Goal: Task Accomplishment & Management: Complete application form

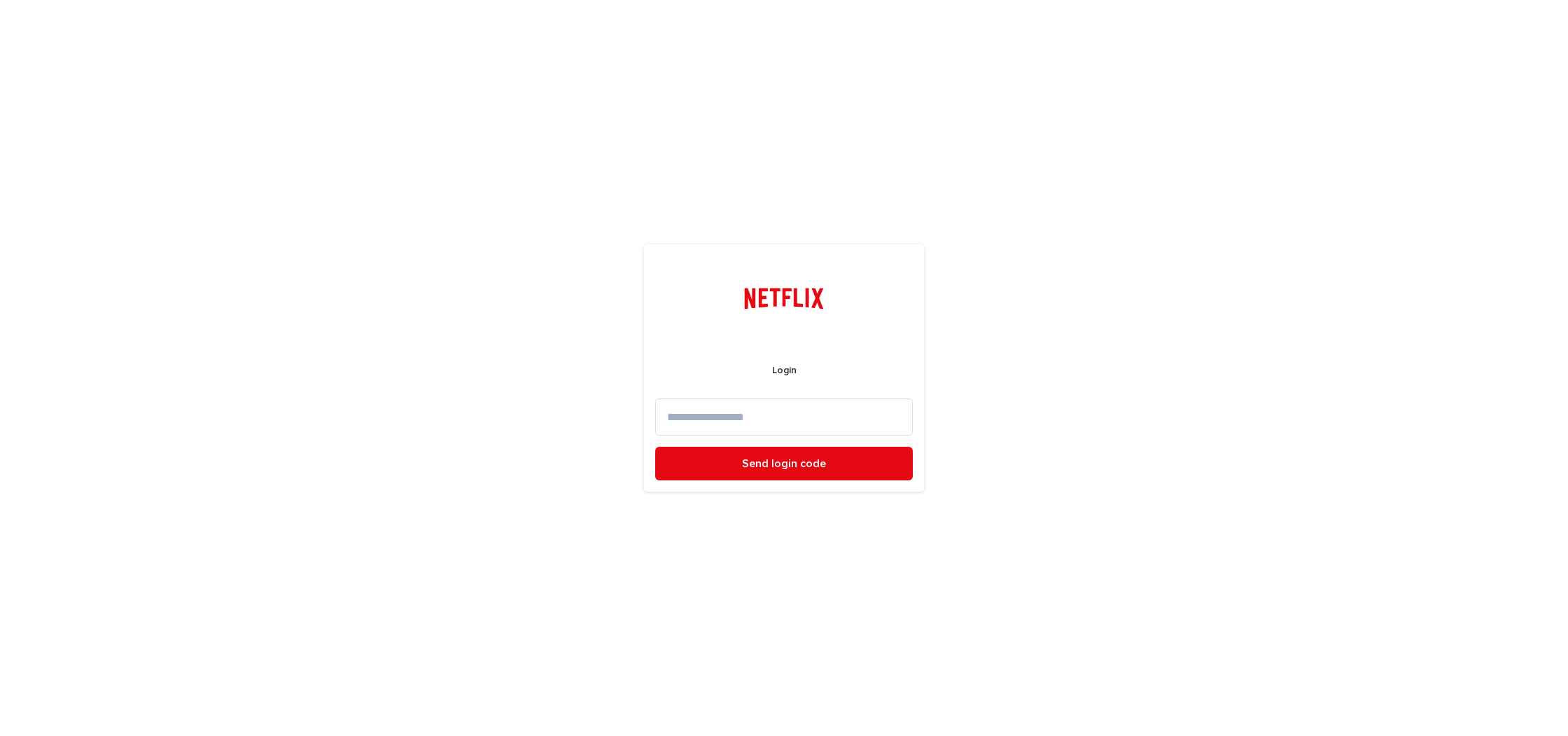
click at [741, 420] on input at bounding box center [784, 417] width 257 height 37
type input "**********"
click at [655, 446] on button "Send login code" at bounding box center [784, 463] width 257 height 33
click at [735, 420] on input at bounding box center [784, 417] width 257 height 37
click at [810, 393] on form "Login Log in Send another code" at bounding box center [784, 411] width 257 height 206
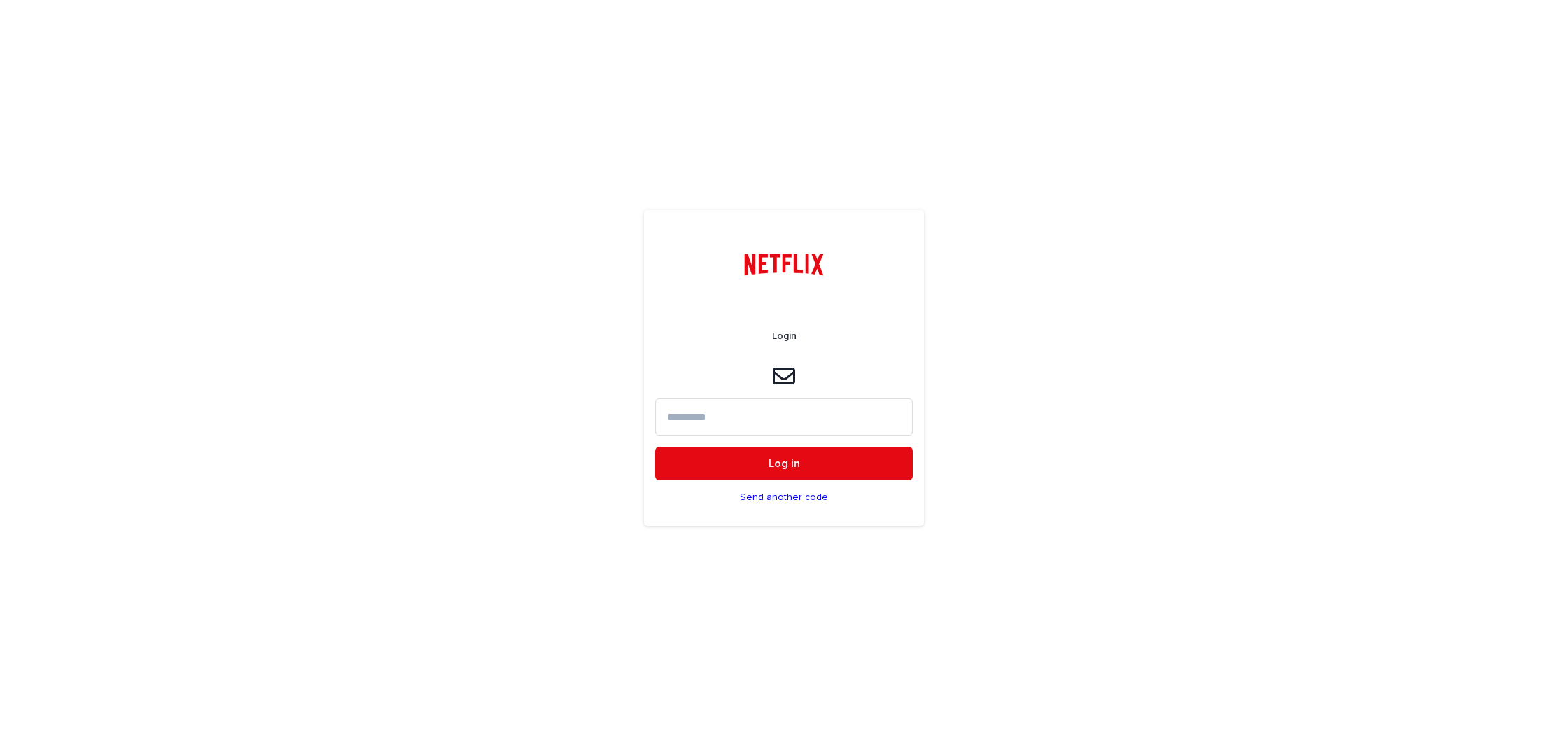
click at [810, 405] on input at bounding box center [784, 417] width 257 height 37
click at [851, 415] on input at bounding box center [784, 417] width 257 height 37
type input "******"
click at [655, 446] on button "Log in" at bounding box center [784, 463] width 257 height 33
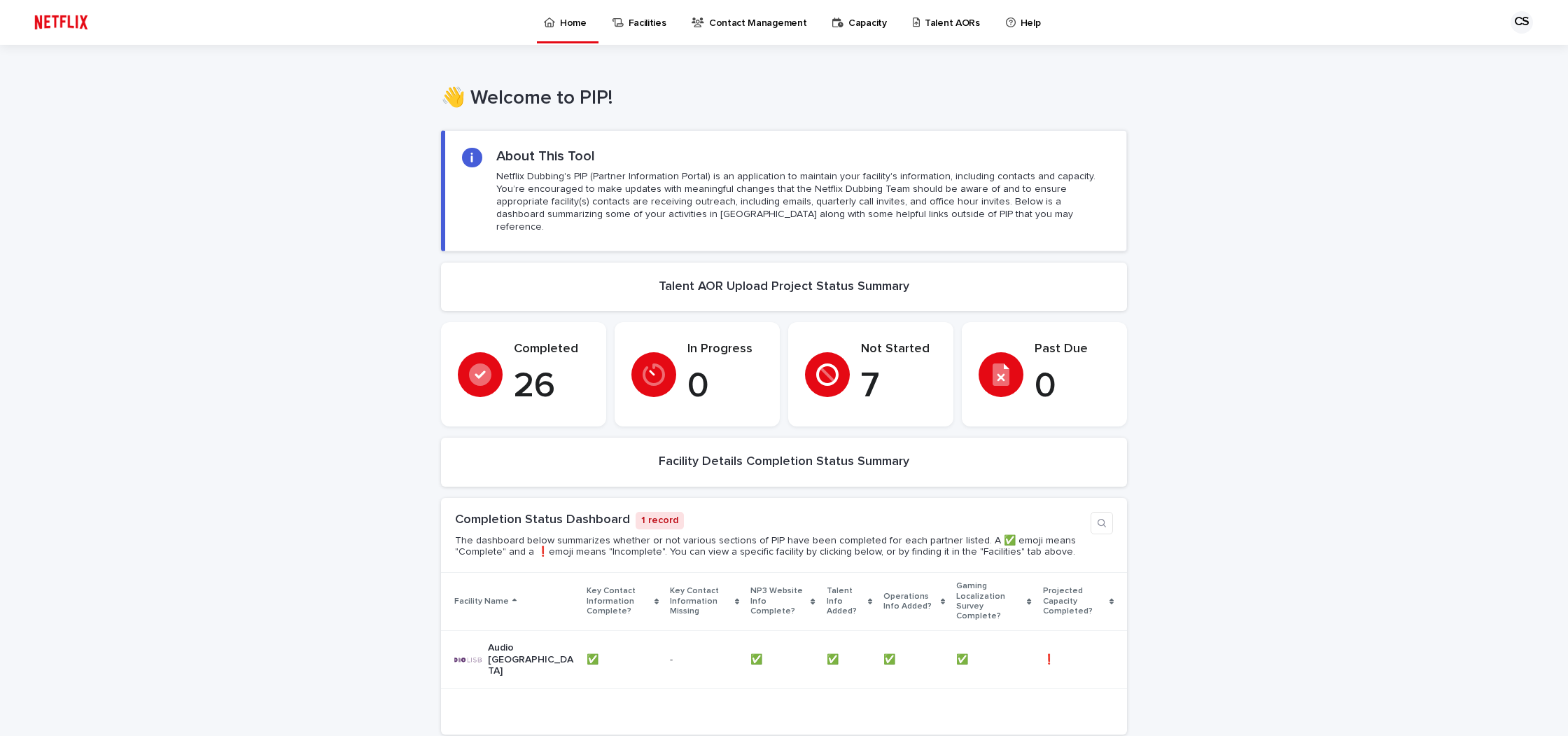
click at [925, 26] on p "Talent AORs" at bounding box center [952, 15] width 56 height 30
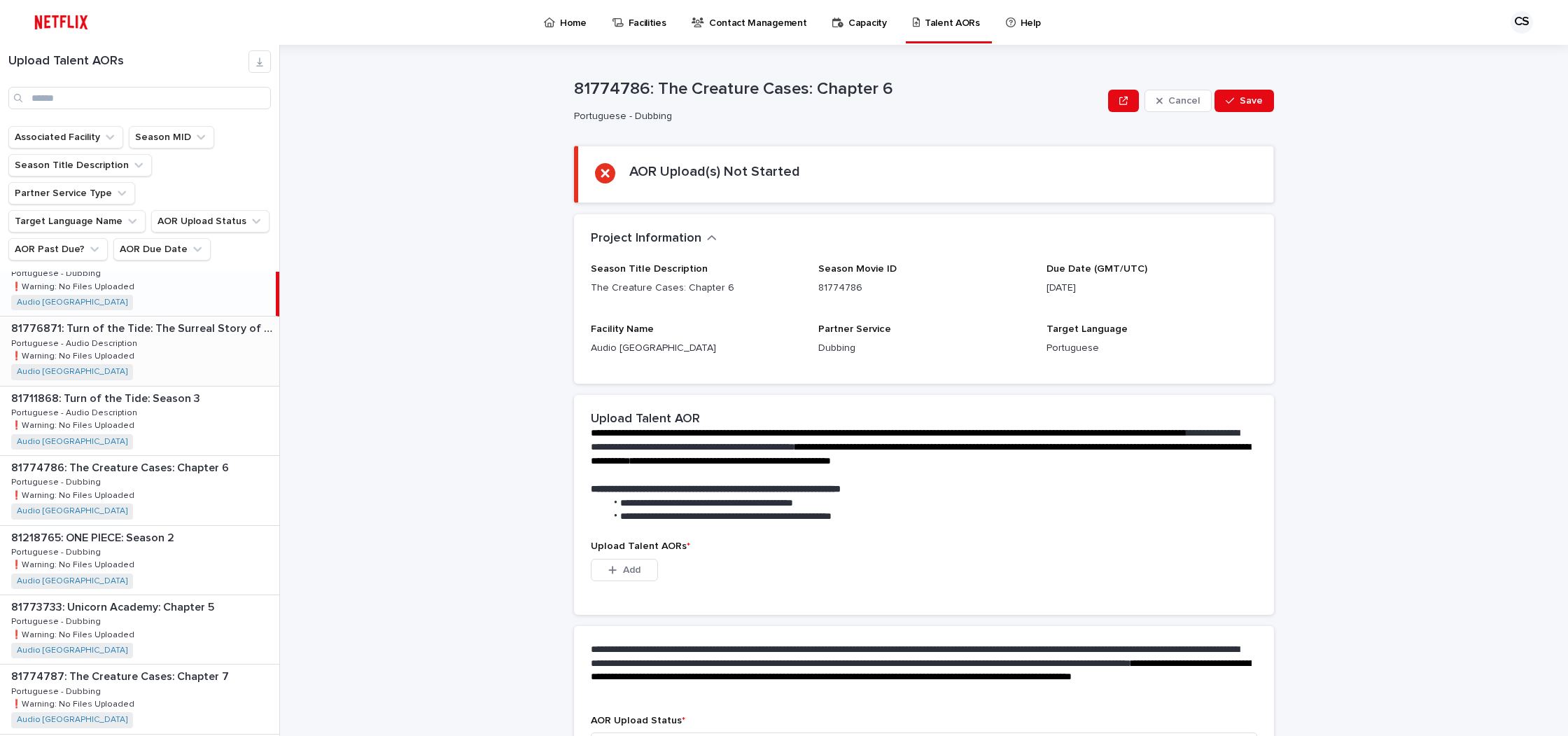
scroll to position [31, 0]
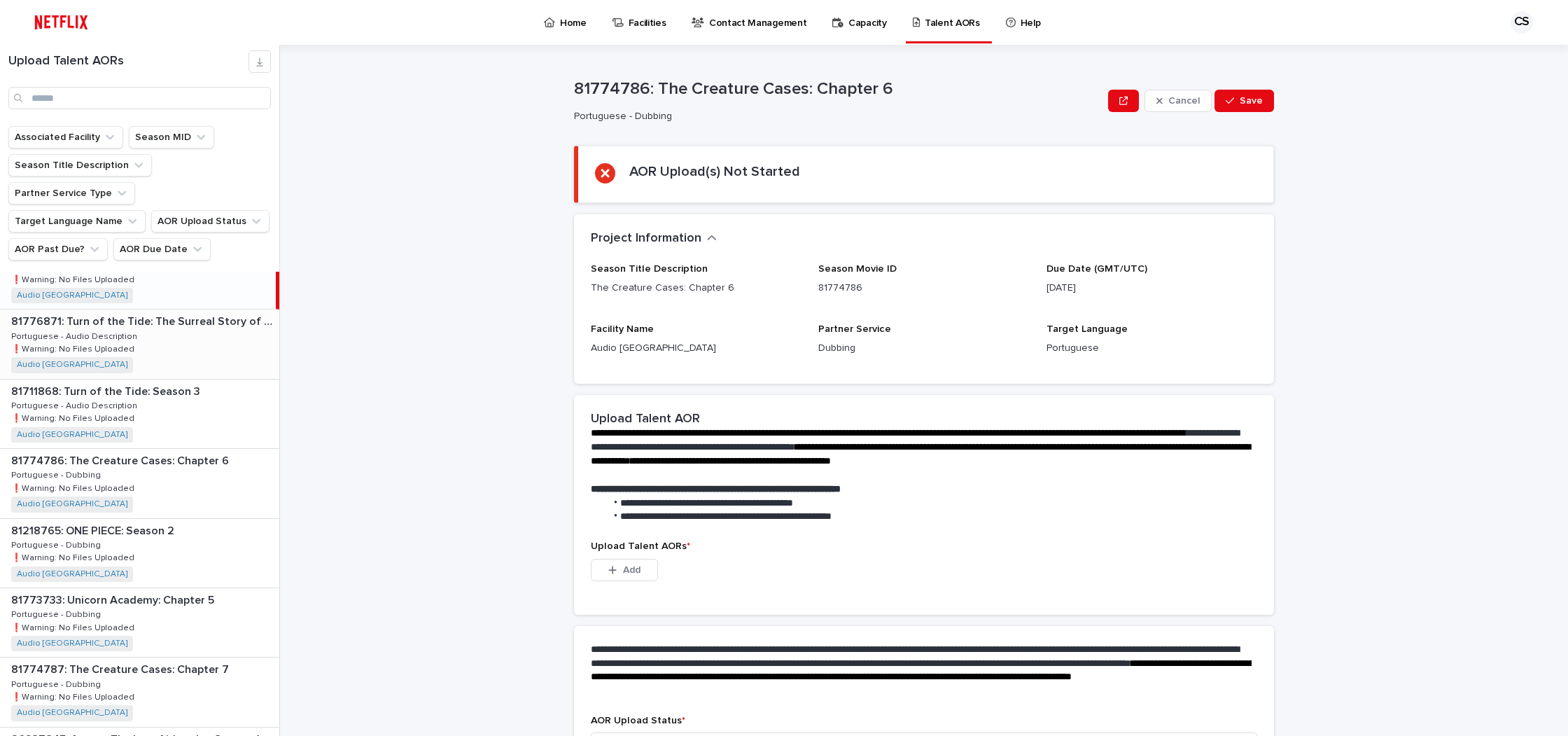
click at [116, 342] on p "Portuguese - Audio Description" at bounding box center [75, 335] width 129 height 13
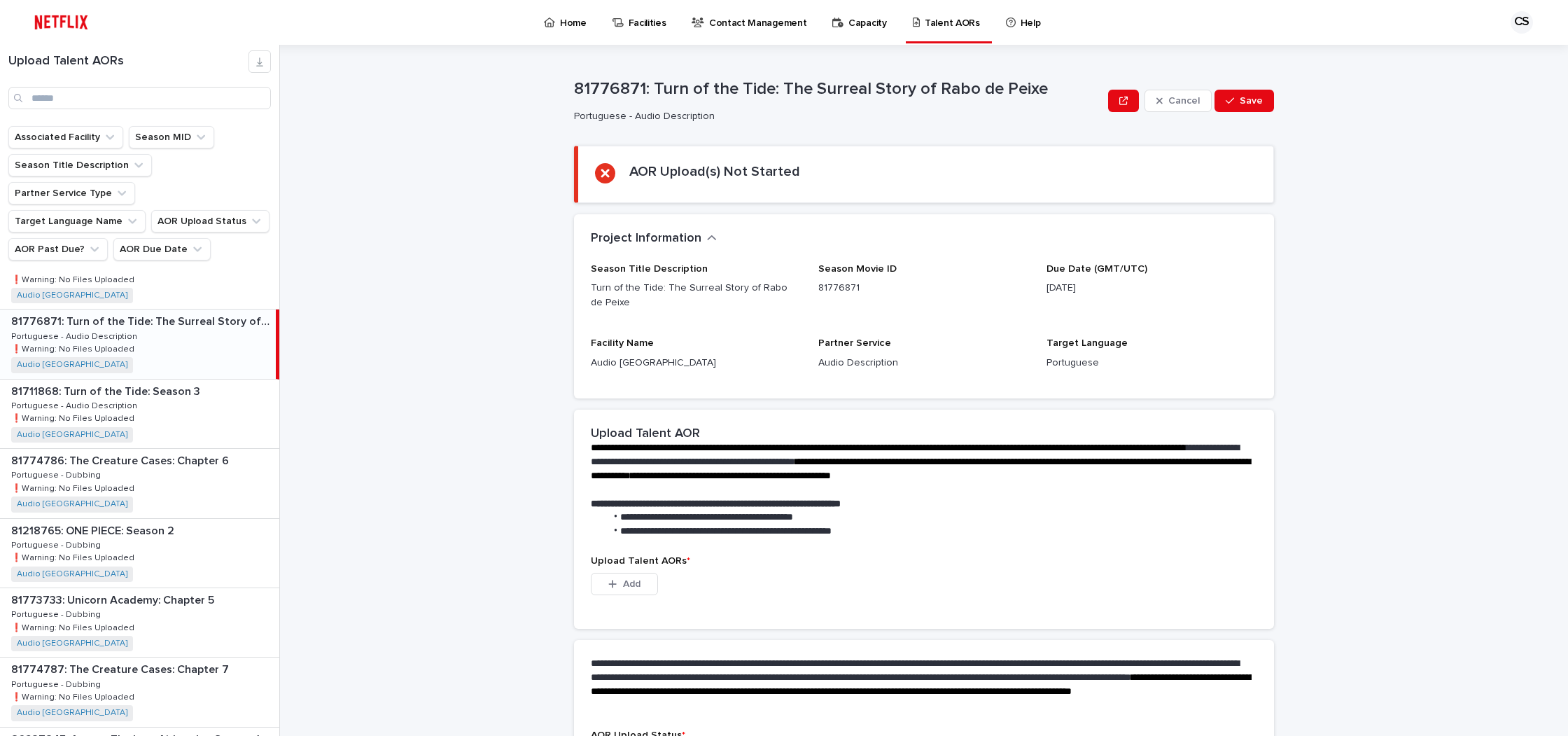
drag, startPoint x: 1050, startPoint y: 286, endPoint x: 1193, endPoint y: 282, distance: 143.1
click at [1193, 282] on p "[DATE]" at bounding box center [1152, 288] width 211 height 15
click at [1141, 301] on div "Due Date (GMT/UTC) [DATE]" at bounding box center [1152, 284] width 211 height 44
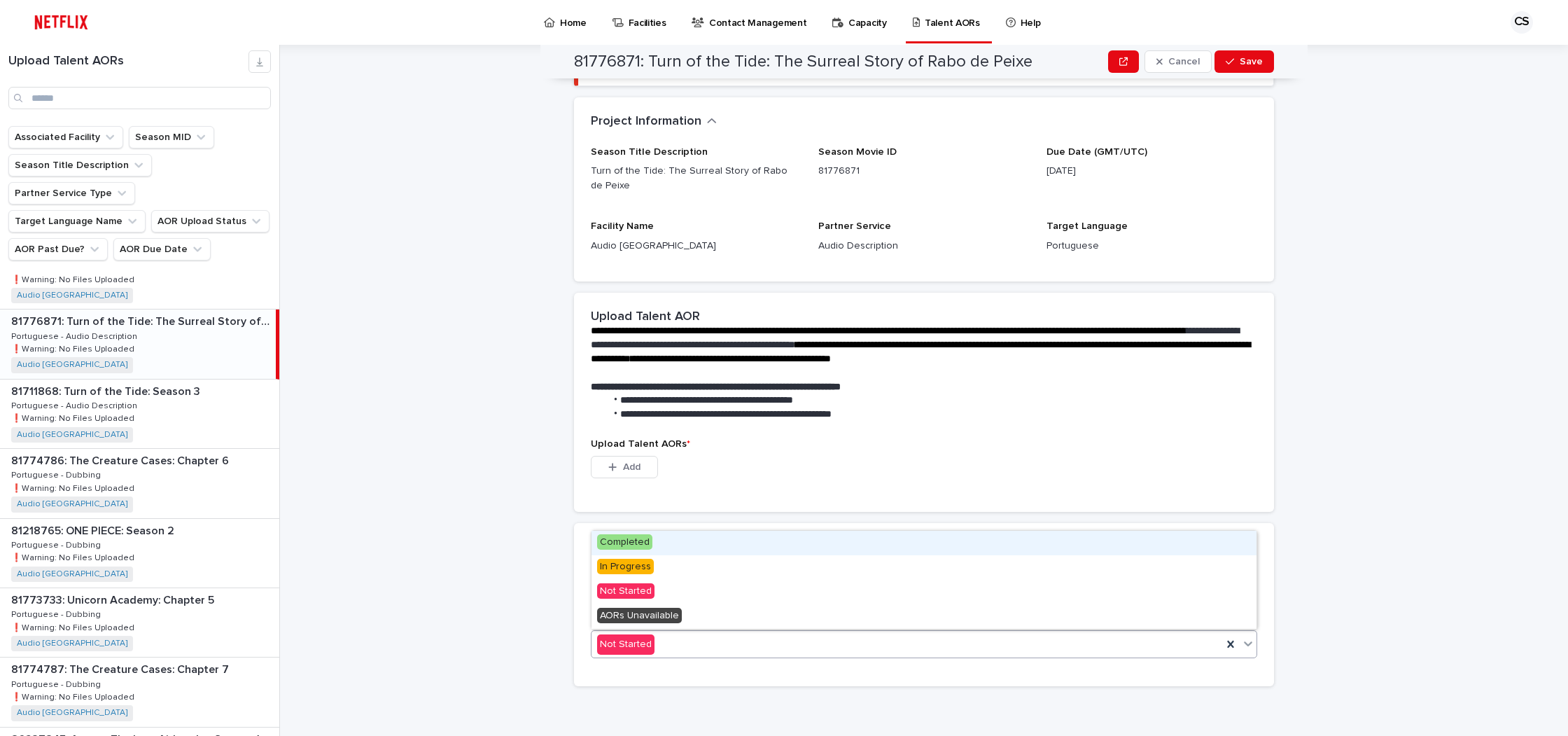
click at [749, 642] on div "Not Started" at bounding box center [906, 644] width 630 height 23
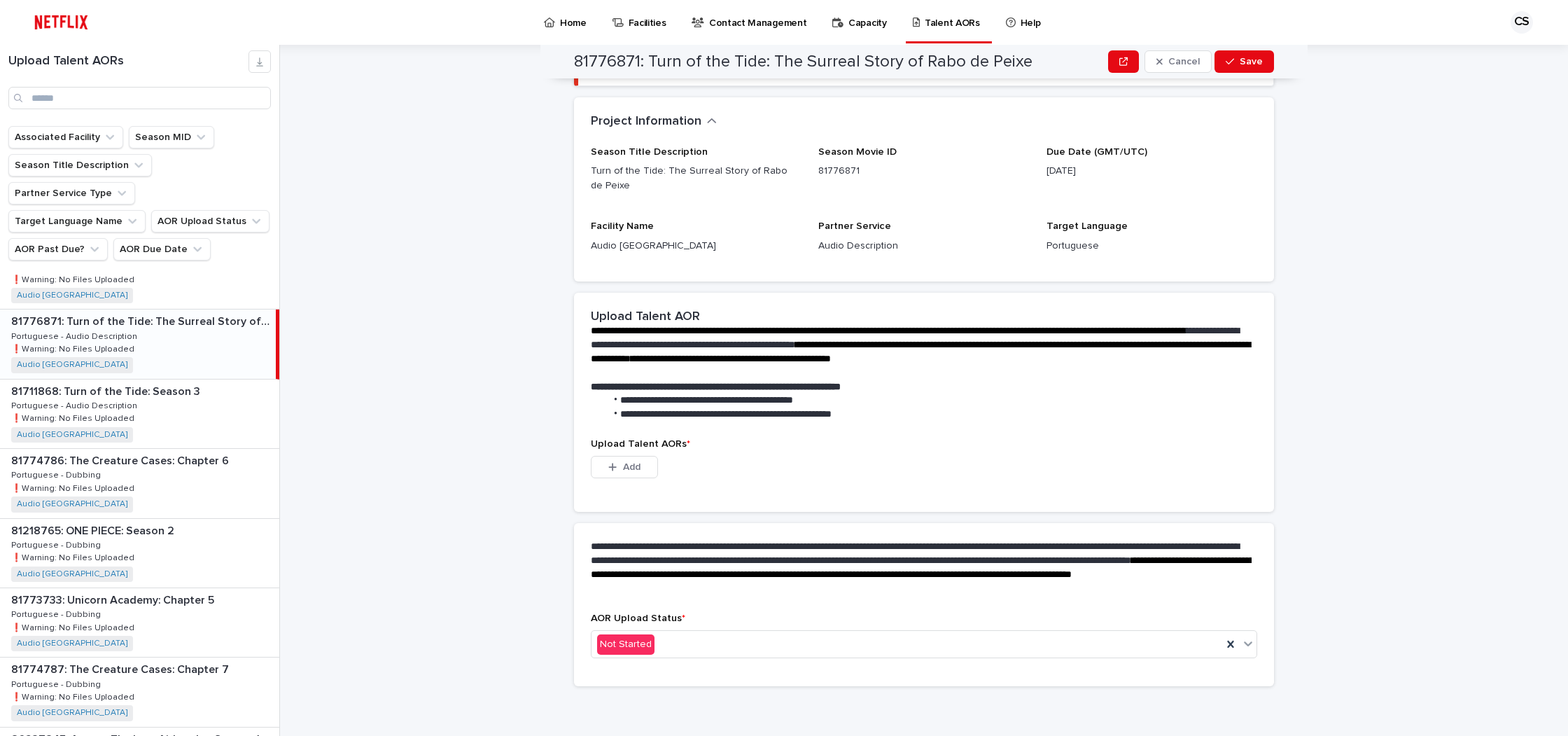
click at [740, 479] on div "This file cannot be opened Download File Add" at bounding box center [924, 469] width 666 height 28
click at [604, 468] on button "Add" at bounding box center [624, 467] width 68 height 22
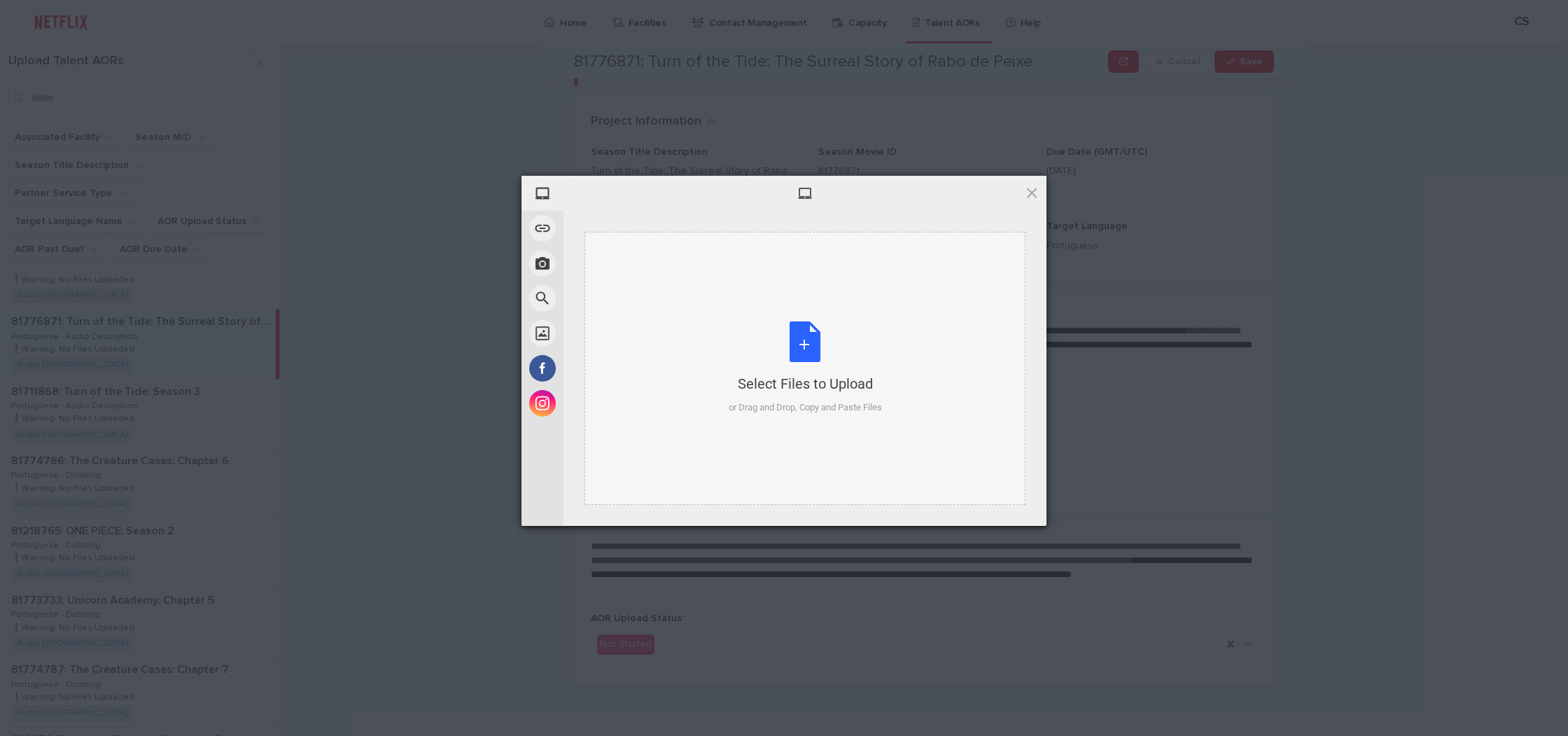
click at [734, 415] on div "Select Files to Upload or Drag and Drop, Copy and Paste Files" at bounding box center [804, 368] width 441 height 273
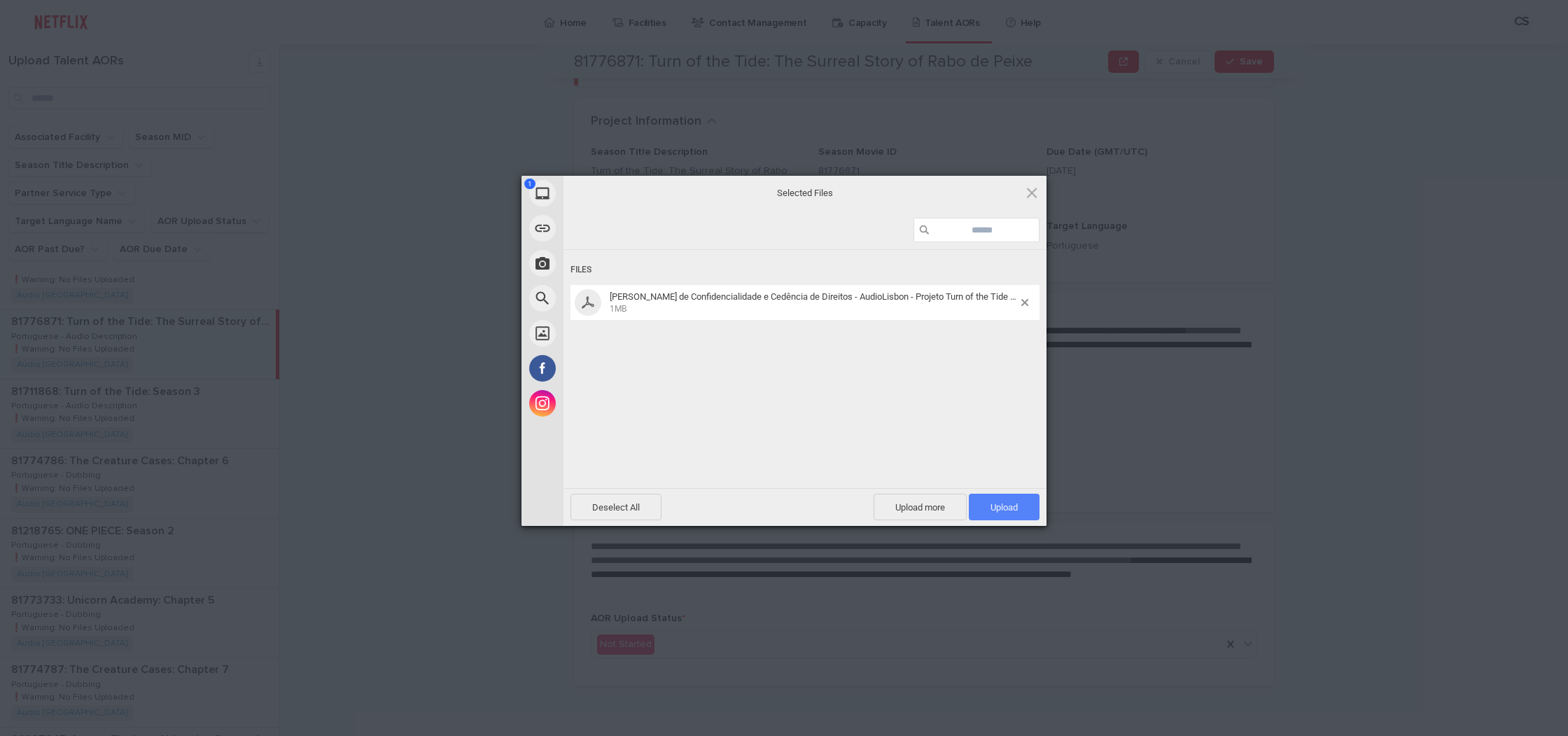
click at [987, 510] on span "Upload 1" at bounding box center [1004, 506] width 70 height 27
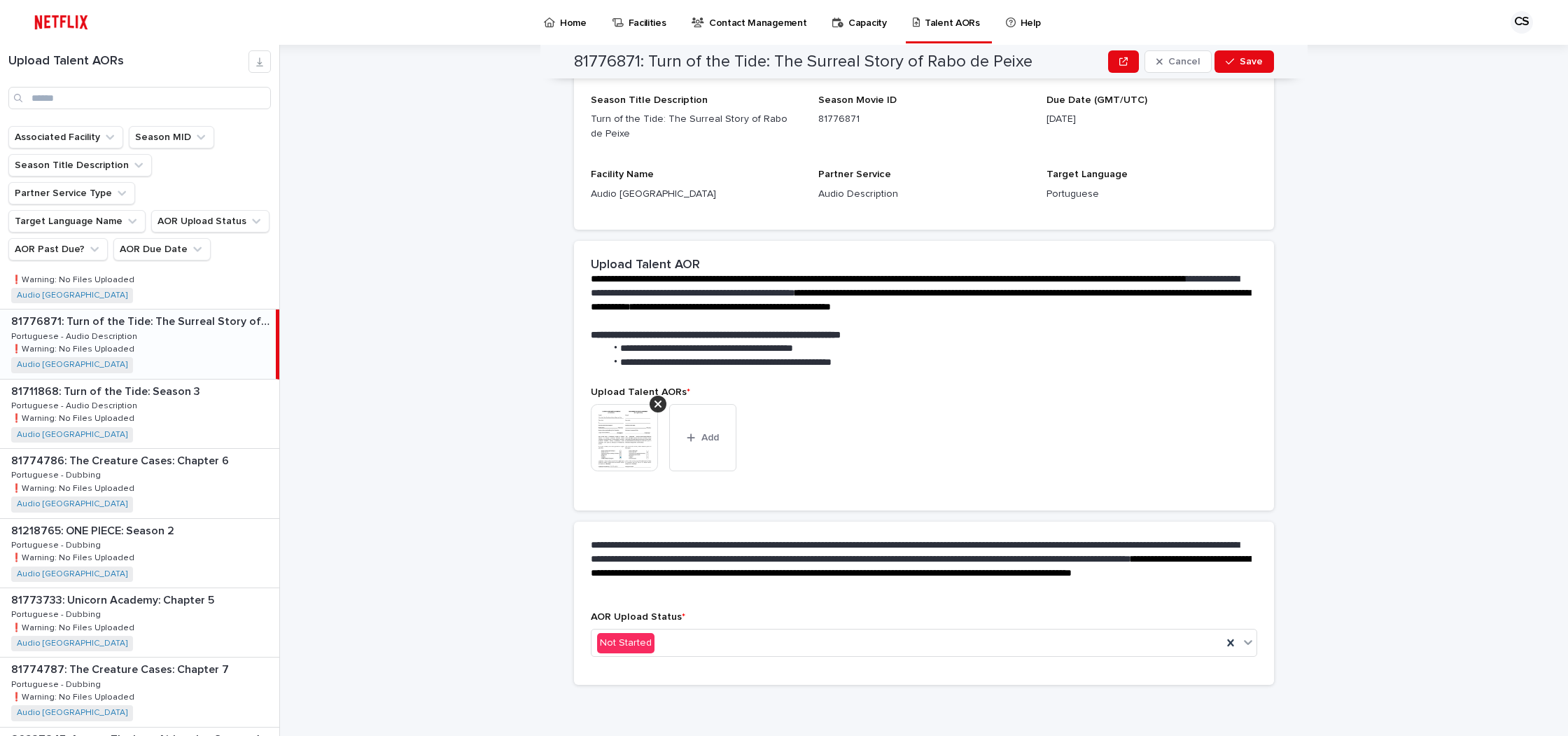
scroll to position [99, 0]
click at [657, 651] on div "Not Started" at bounding box center [906, 643] width 630 height 23
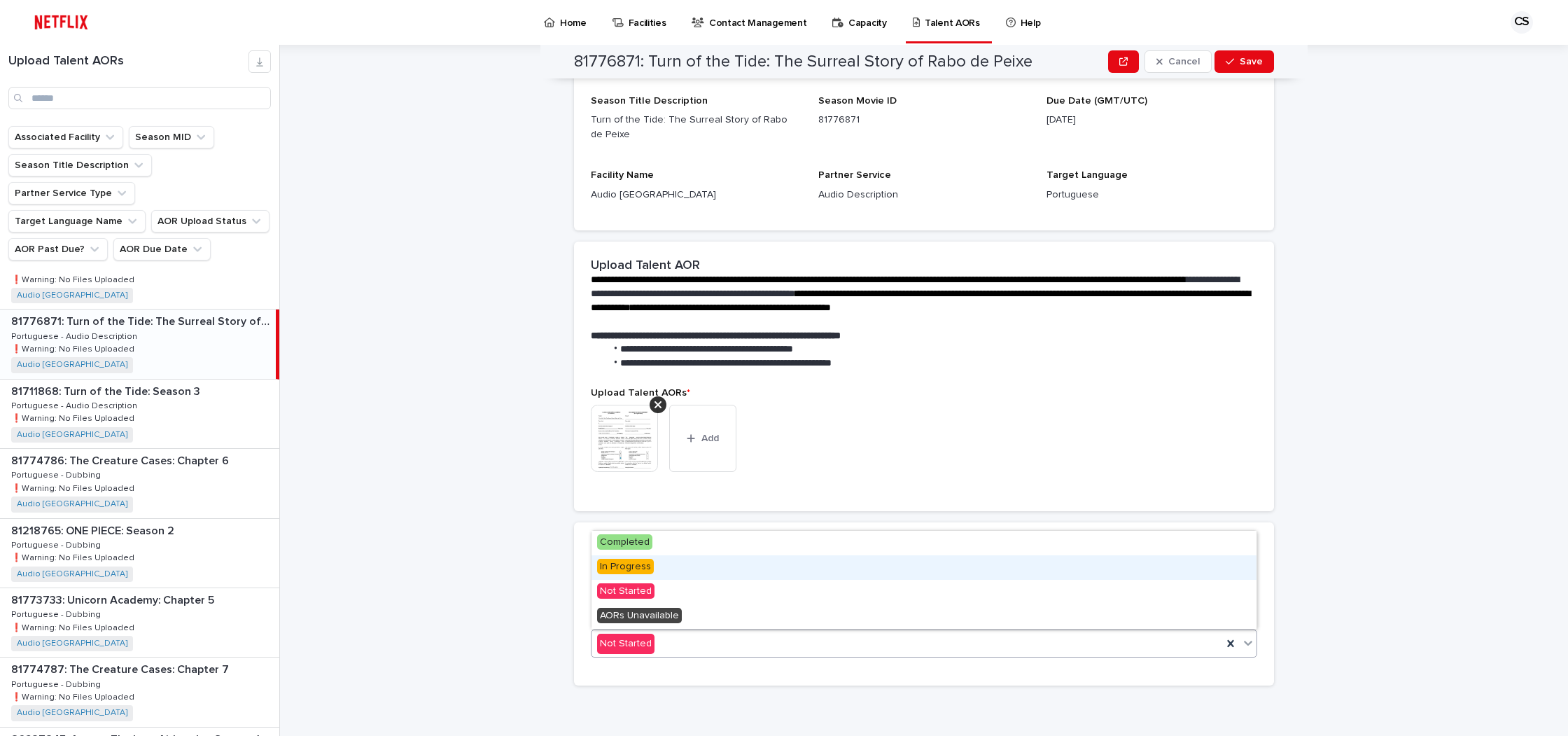
click at [662, 575] on div "In Progress" at bounding box center [924, 568] width 665 height 24
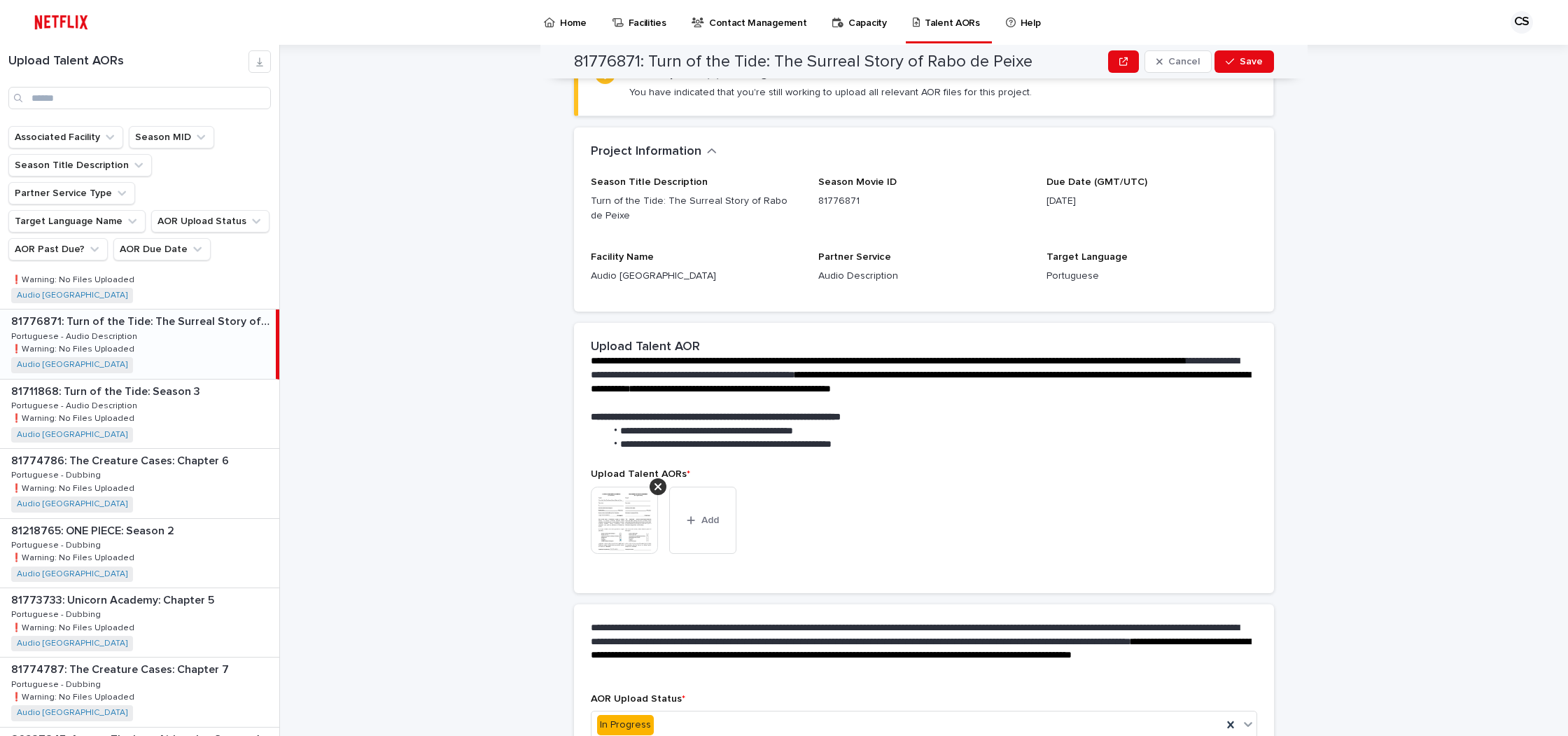
click at [709, 420] on p "**********" at bounding box center [921, 417] width 661 height 14
click at [705, 481] on div "Upload Talent AORs * This file cannot be opened Download File Add" at bounding box center [924, 522] width 666 height 107
click at [705, 512] on button "Add" at bounding box center [703, 520] width 68 height 68
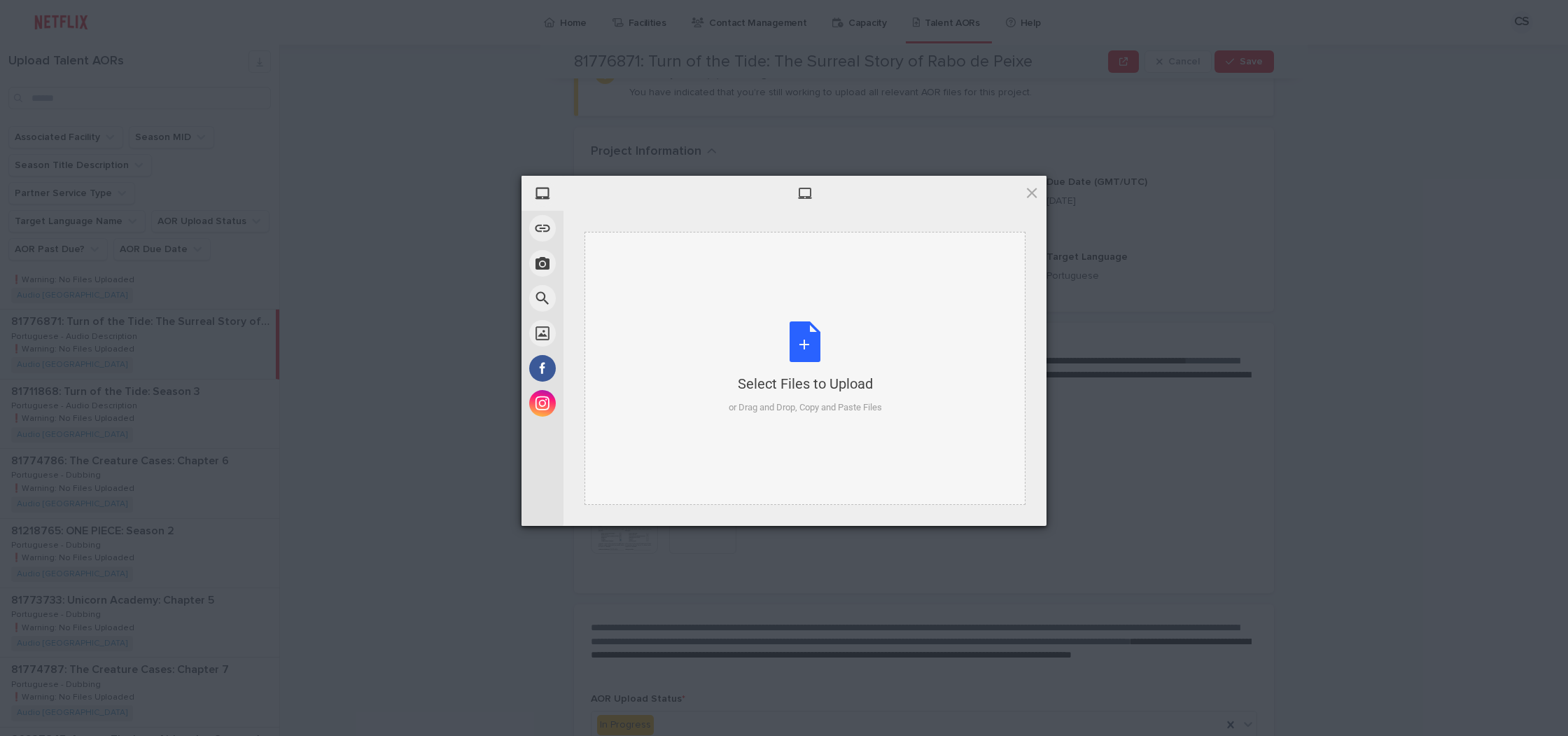
click at [703, 359] on div "Select Files to Upload or Drag and Drop, Copy and Paste Files" at bounding box center [804, 368] width 441 height 273
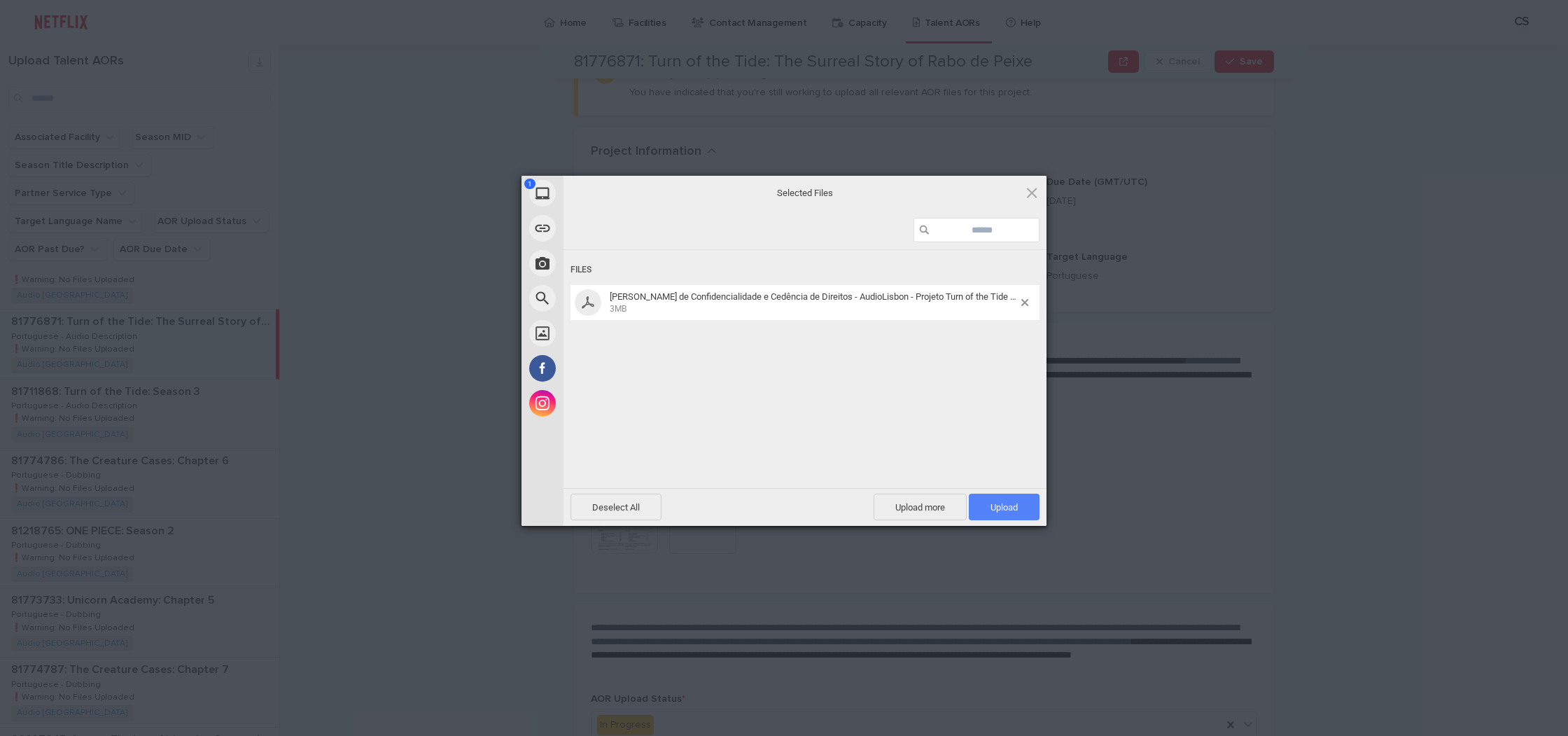
click at [1009, 506] on span "Upload 1" at bounding box center [1003, 506] width 27 height 10
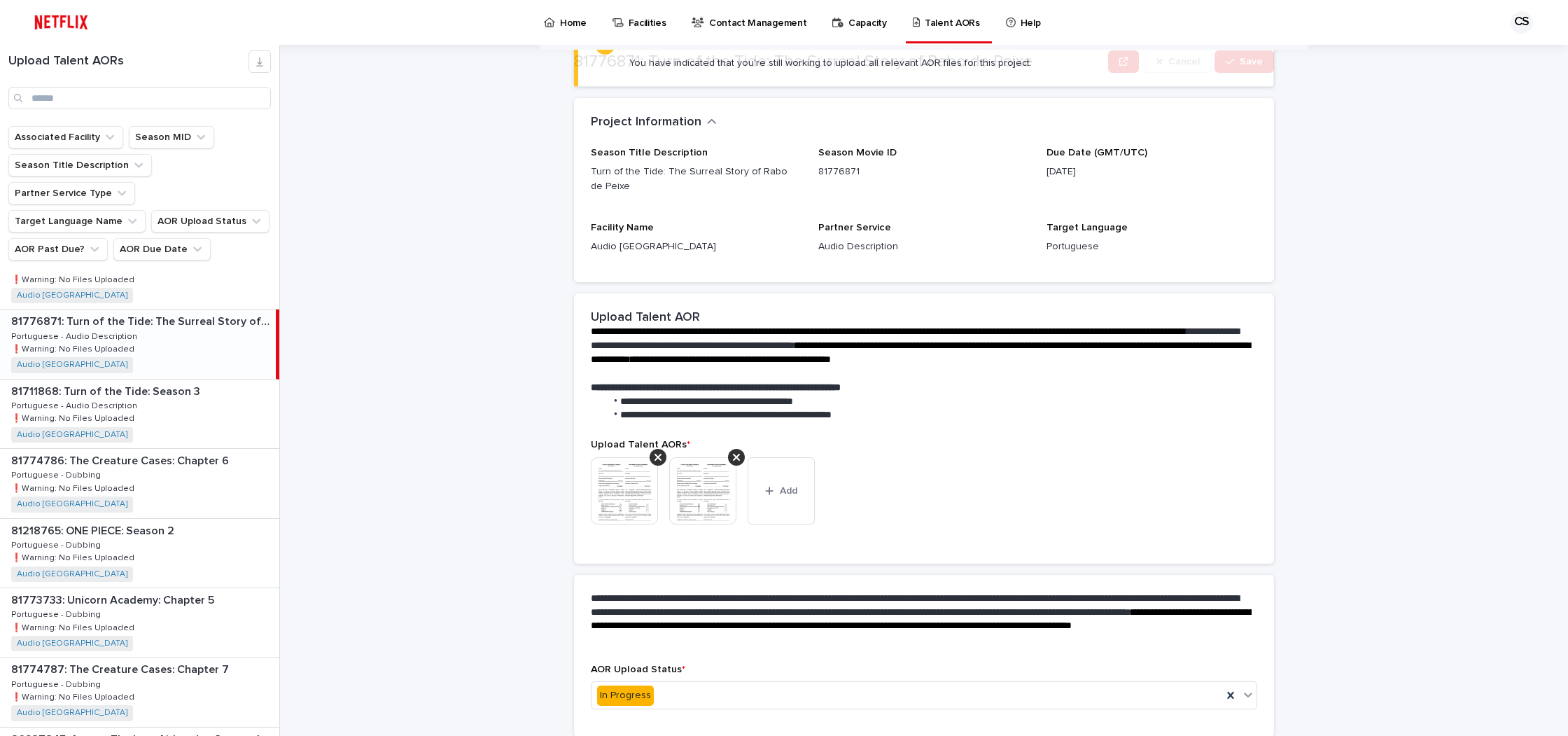
scroll to position [181, 0]
